Goal: Navigation & Orientation: Find specific page/section

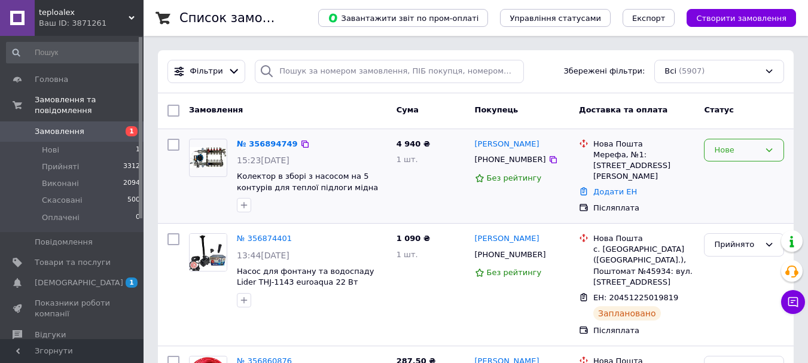
drag, startPoint x: 736, startPoint y: 144, endPoint x: 735, endPoint y: 151, distance: 7.3
click at [736, 145] on div "Нове" at bounding box center [736, 150] width 45 height 13
click at [723, 172] on li "Прийнято" at bounding box center [743, 175] width 79 height 22
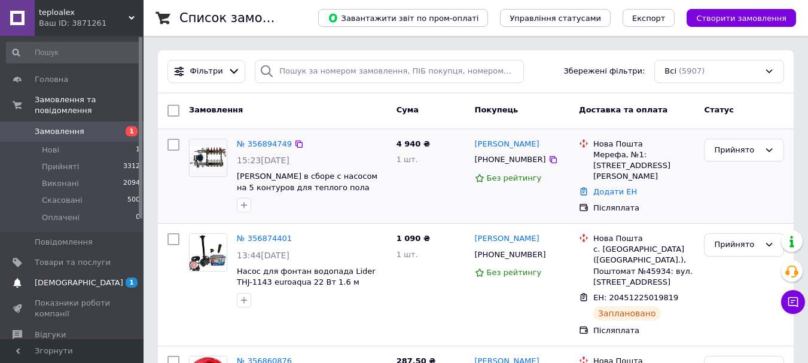
click at [57, 277] on span "[DEMOGRAPHIC_DATA]" at bounding box center [79, 282] width 88 height 11
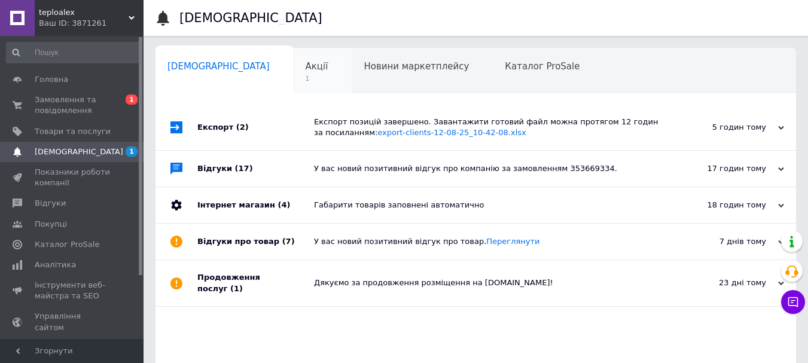
click at [293, 66] on div "Акції 1" at bounding box center [322, 70] width 59 height 45
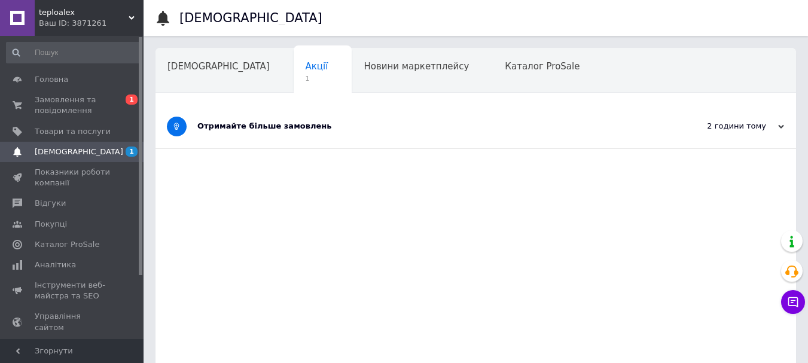
click at [305, 127] on div "Отримайте більше замовлень" at bounding box center [430, 126] width 467 height 11
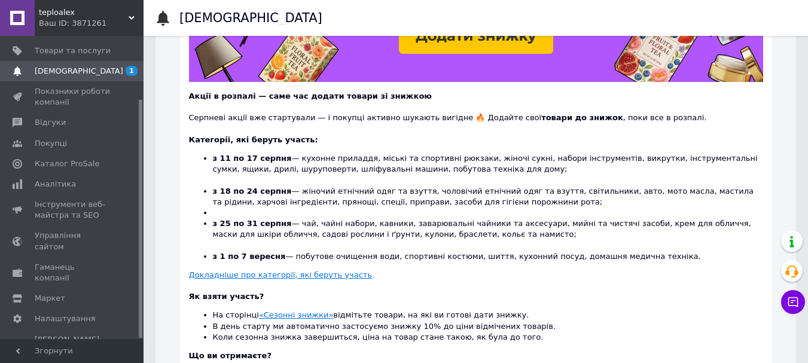
scroll to position [239, 0]
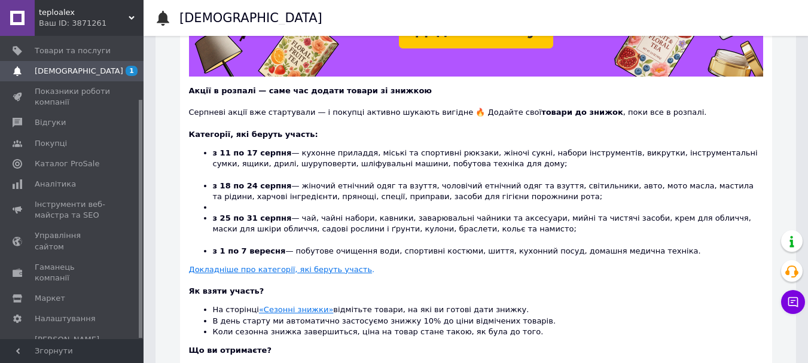
click at [67, 74] on span "[DEMOGRAPHIC_DATA]" at bounding box center [79, 71] width 88 height 11
